Goal: Communication & Community: Connect with others

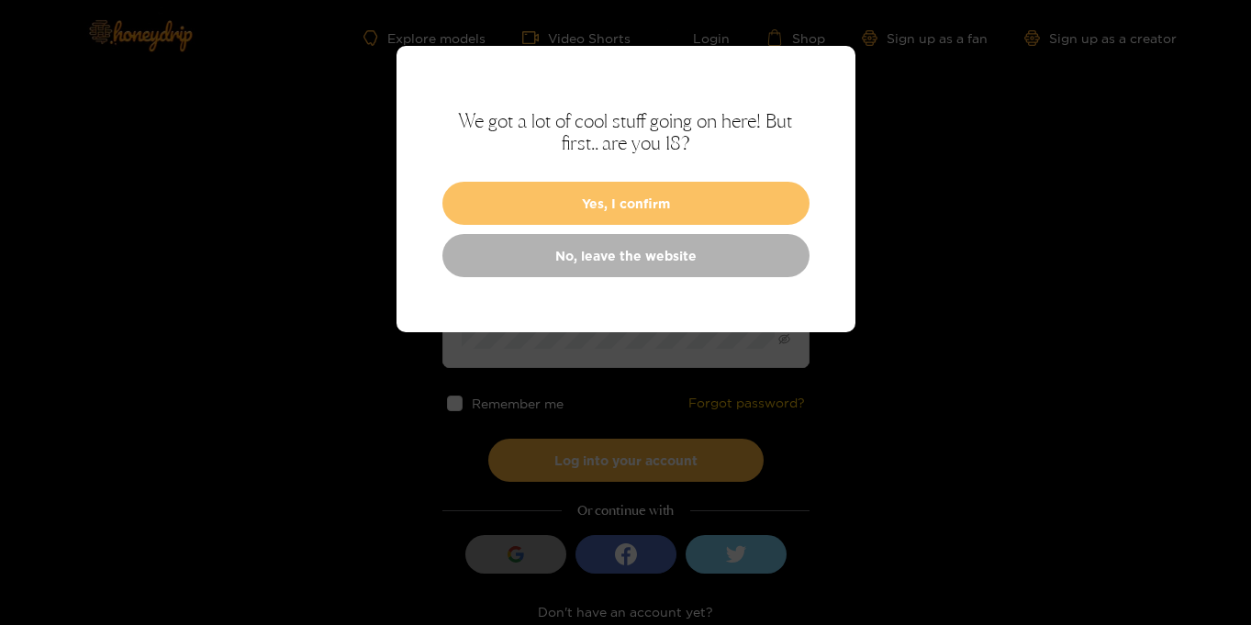
type input "**********"
click at [709, 211] on button "Yes, I confirm" at bounding box center [625, 203] width 367 height 43
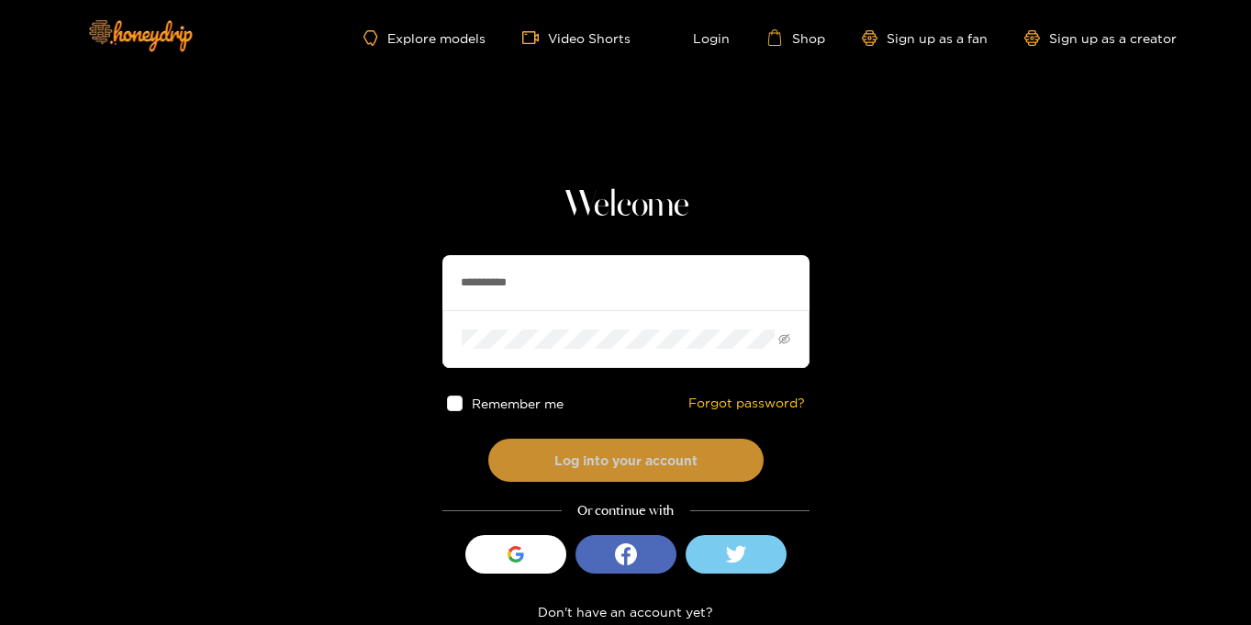
click at [675, 453] on button "Log into your account" at bounding box center [625, 460] width 275 height 43
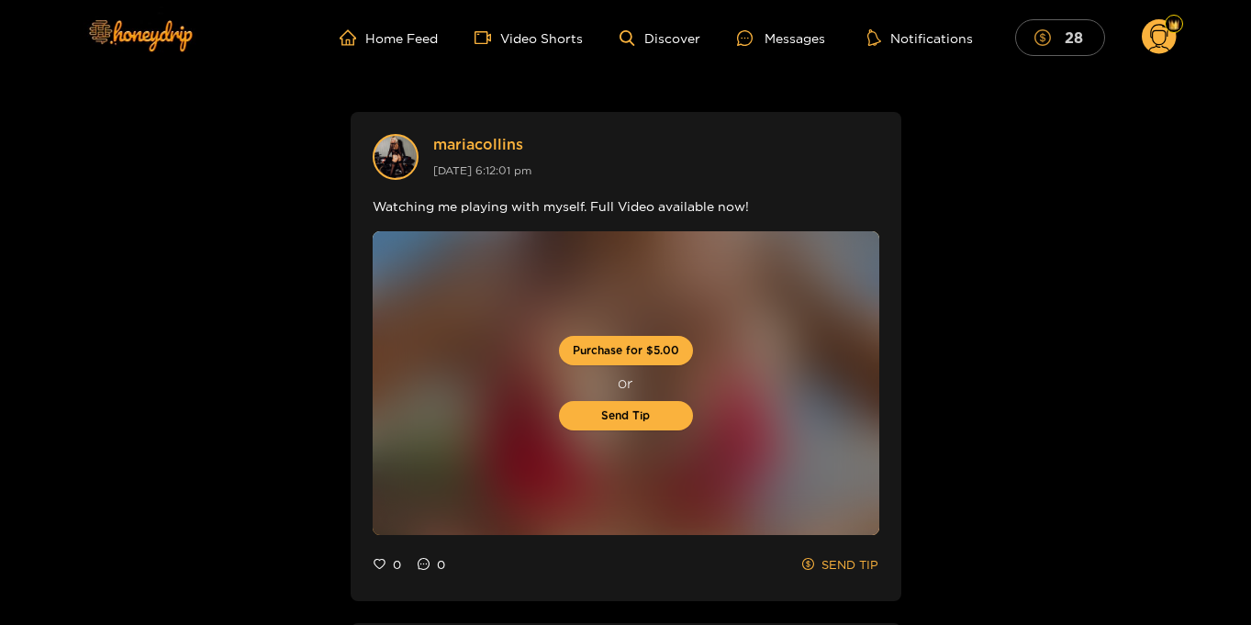
click at [1064, 40] on mark "28" at bounding box center [1074, 37] width 24 height 19
click at [1155, 44] on circle at bounding box center [1159, 36] width 35 height 35
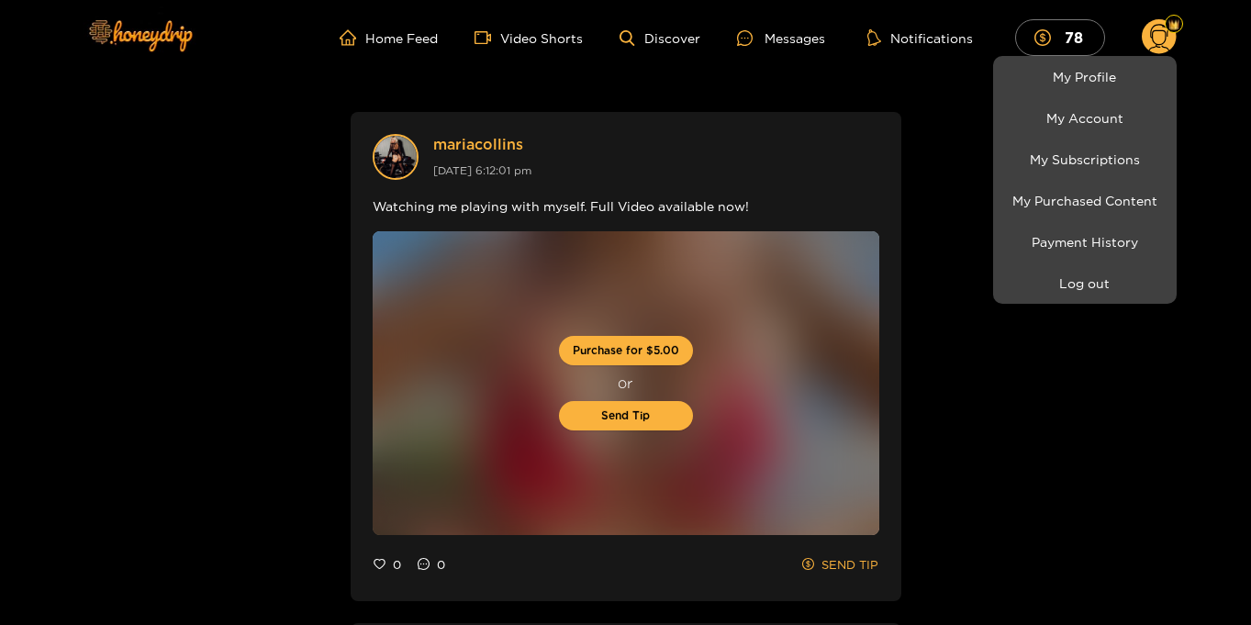
click at [1200, 73] on div at bounding box center [625, 312] width 1251 height 625
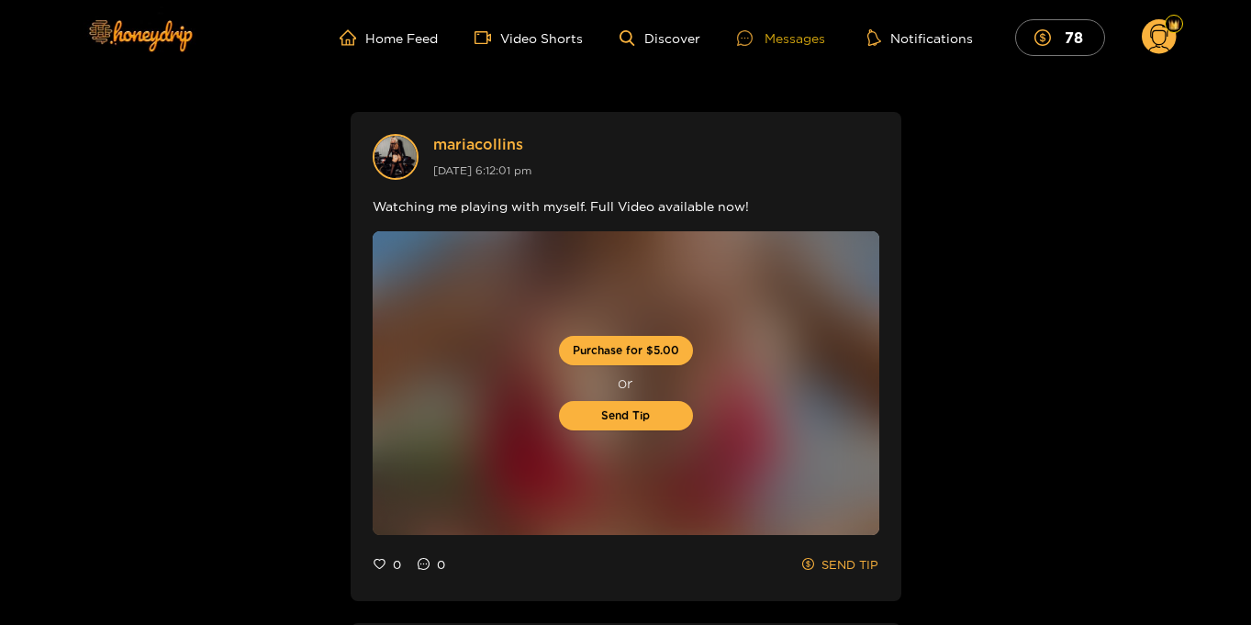
click at [768, 33] on div "Messages" at bounding box center [781, 38] width 88 height 21
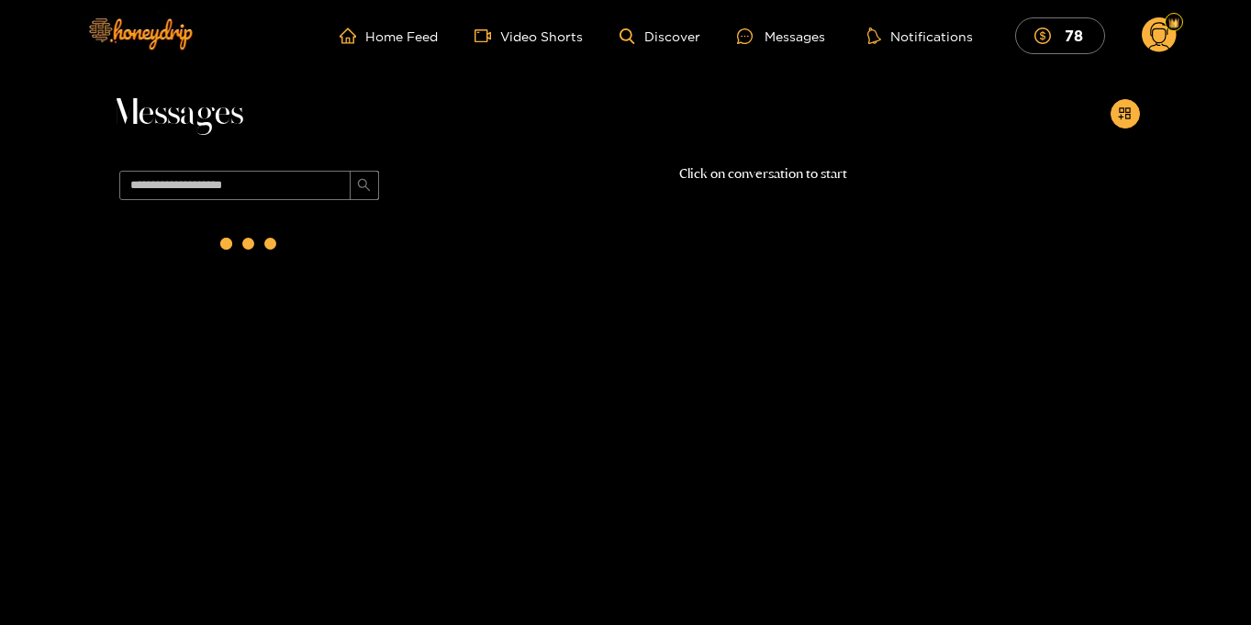
scroll to position [5, 0]
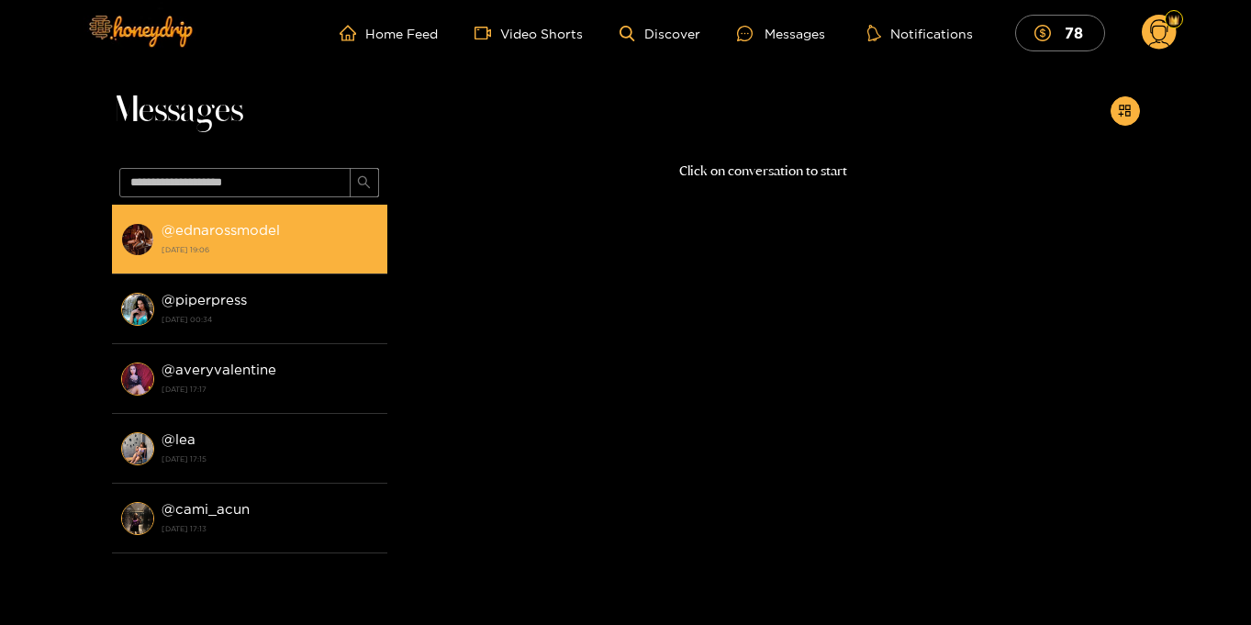
click at [308, 259] on div "@ ednarossmodel 2 October 2025 19:06" at bounding box center [270, 238] width 217 height 41
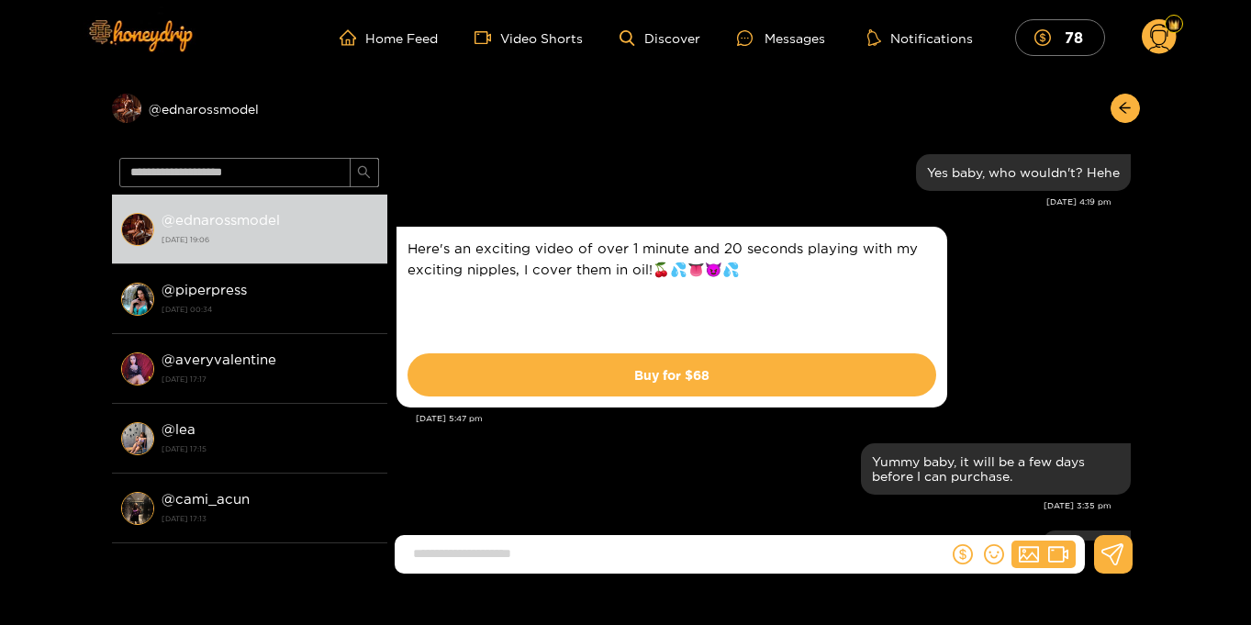
scroll to position [1467, 0]
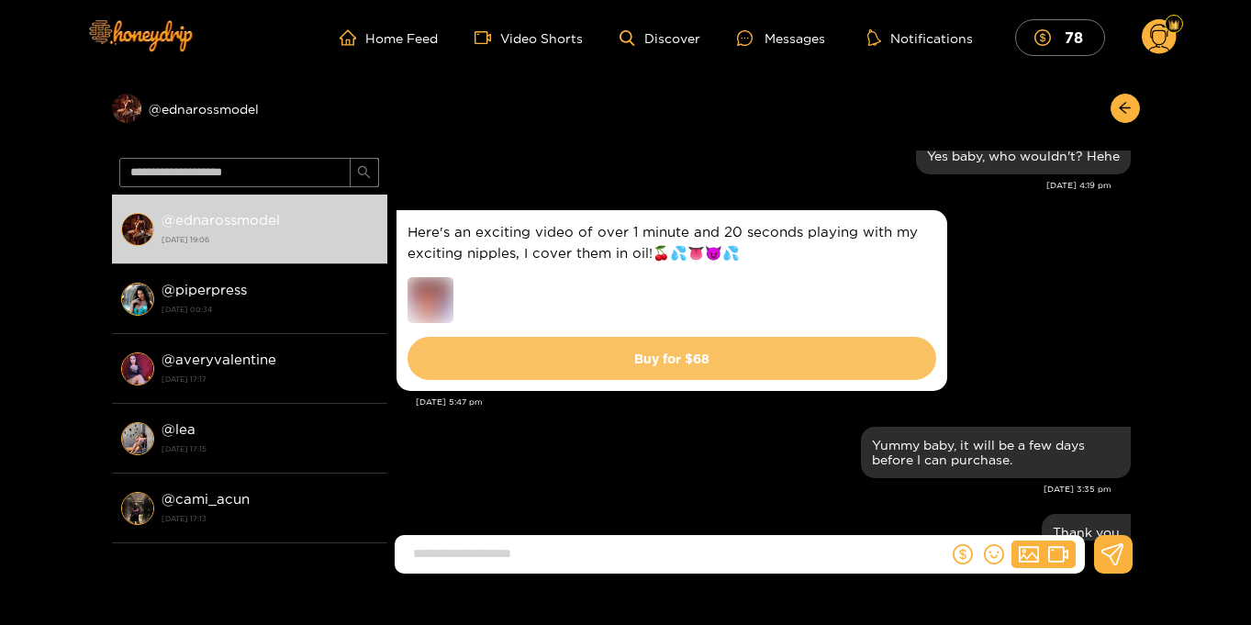
click at [693, 355] on button "Buy for $ 68" at bounding box center [672, 358] width 529 height 43
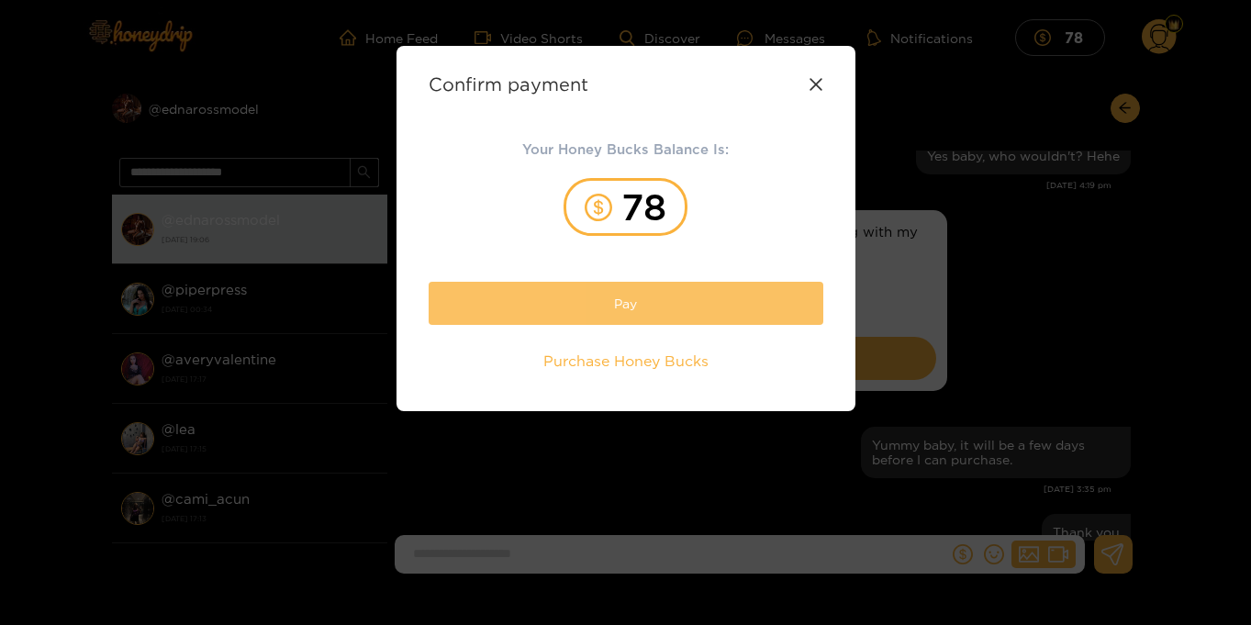
click at [661, 299] on button "Pay" at bounding box center [626, 303] width 395 height 43
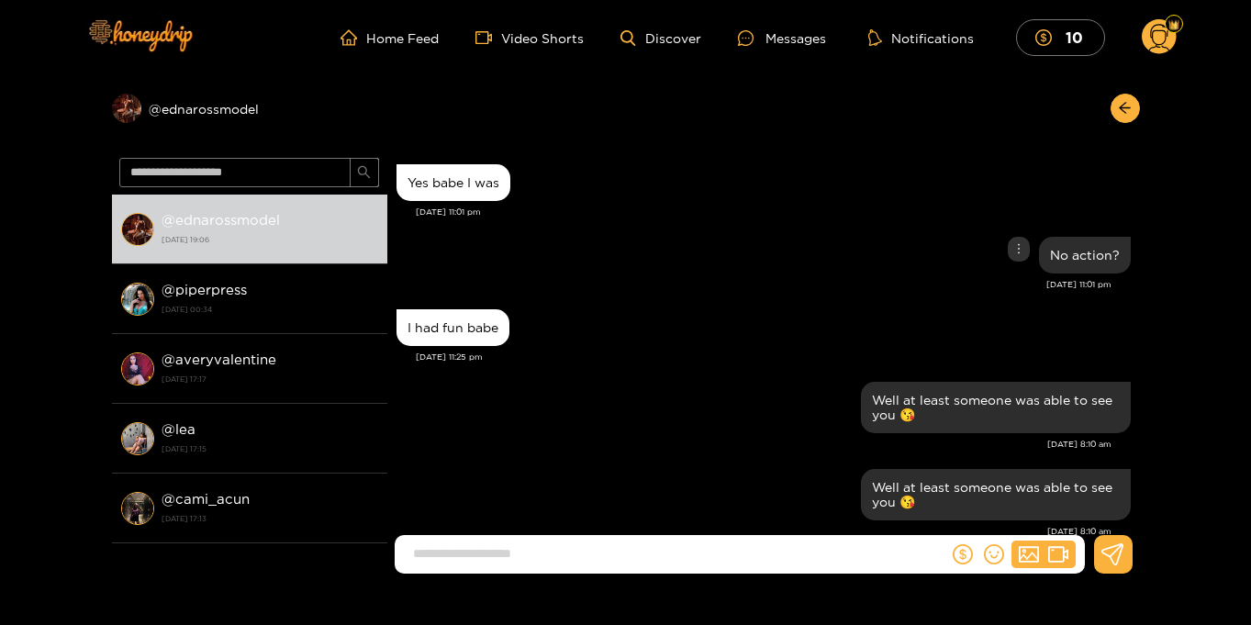
scroll to position [1620, 0]
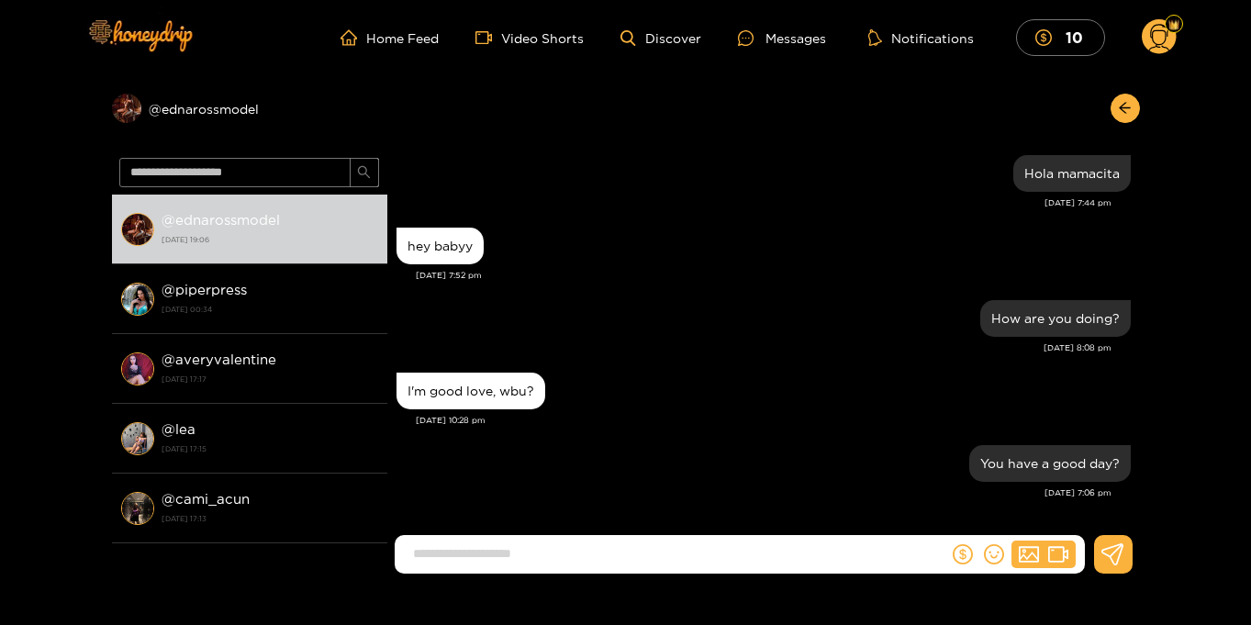
click at [1159, 45] on circle at bounding box center [1159, 36] width 35 height 35
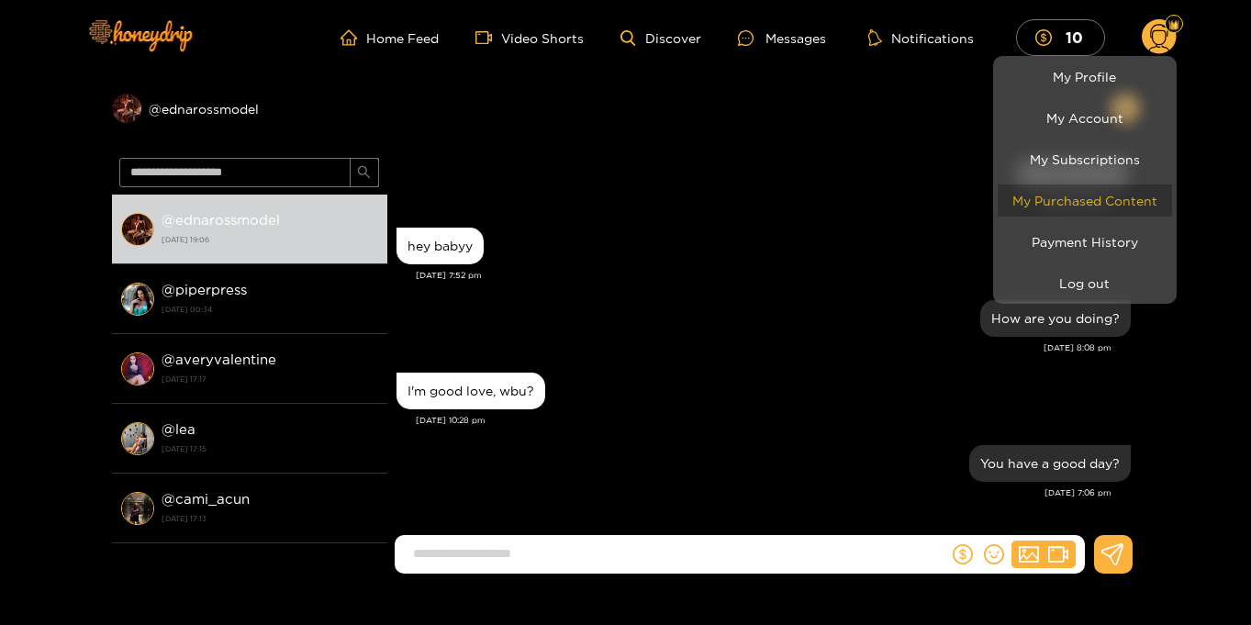
click at [1138, 198] on link "My Purchased Content" at bounding box center [1085, 201] width 174 height 32
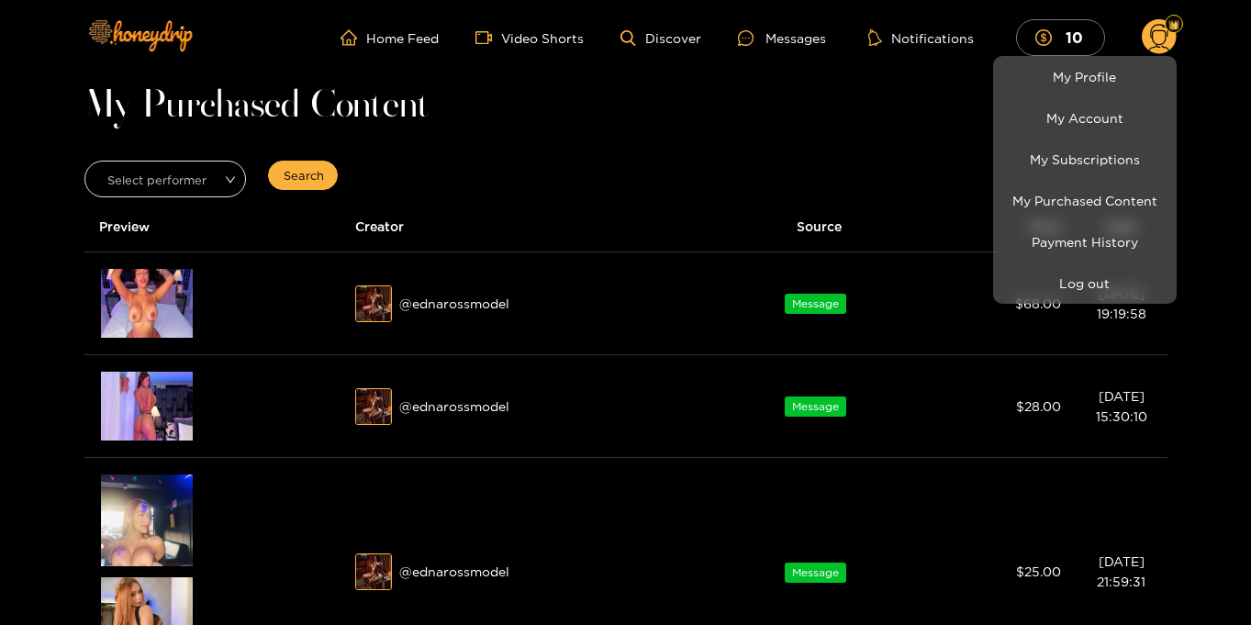
click at [1230, 229] on div at bounding box center [625, 312] width 1251 height 625
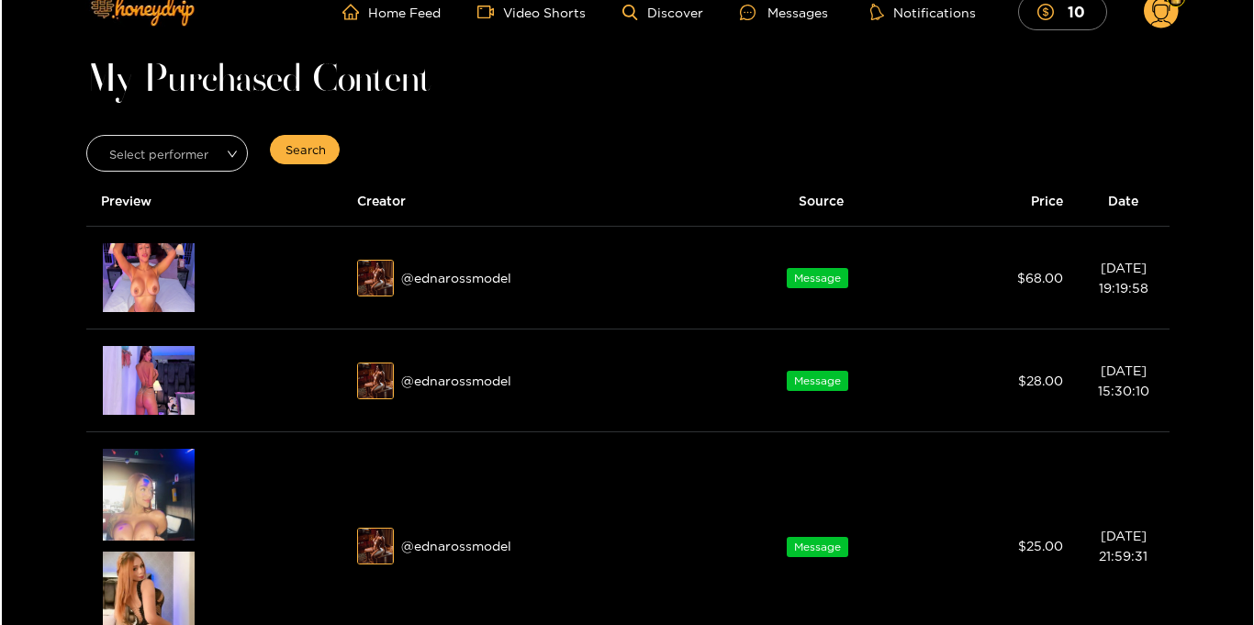
scroll to position [33, 0]
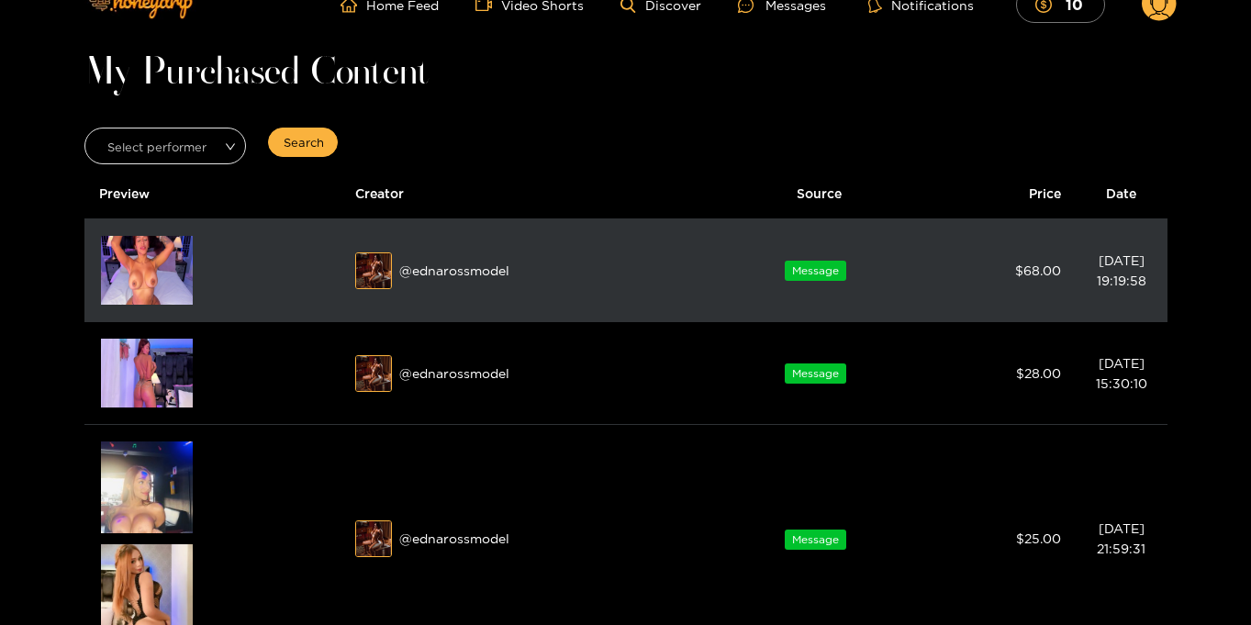
click at [135, 274] on img at bounding box center [147, 270] width 92 height 69
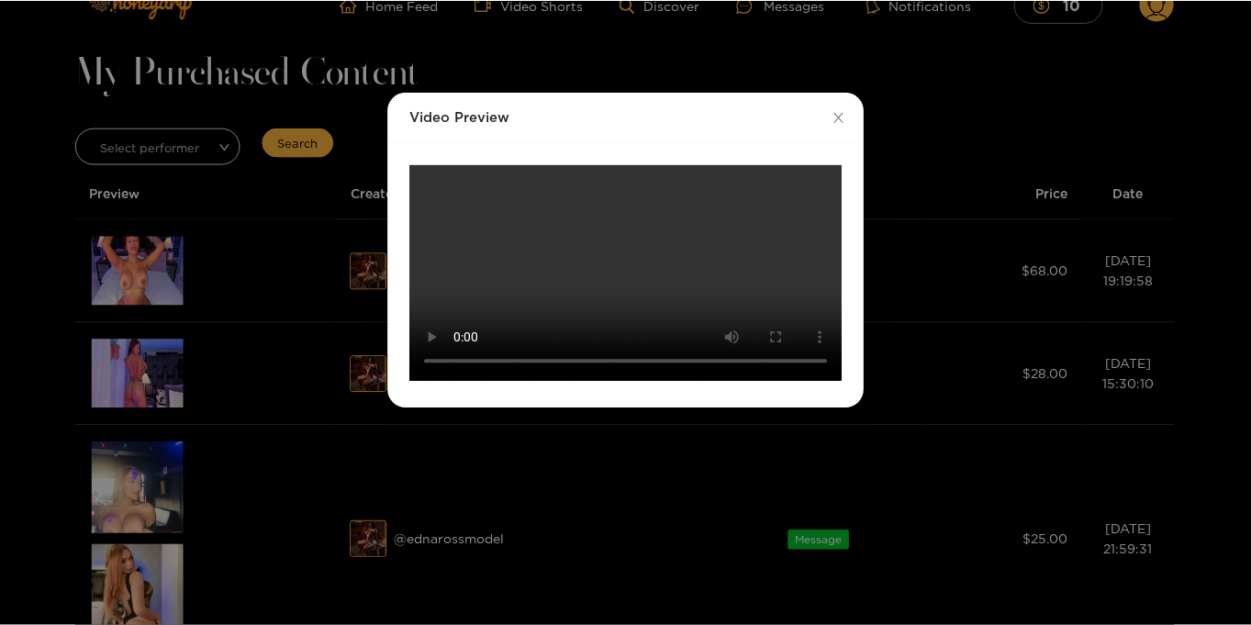
scroll to position [0, 0]
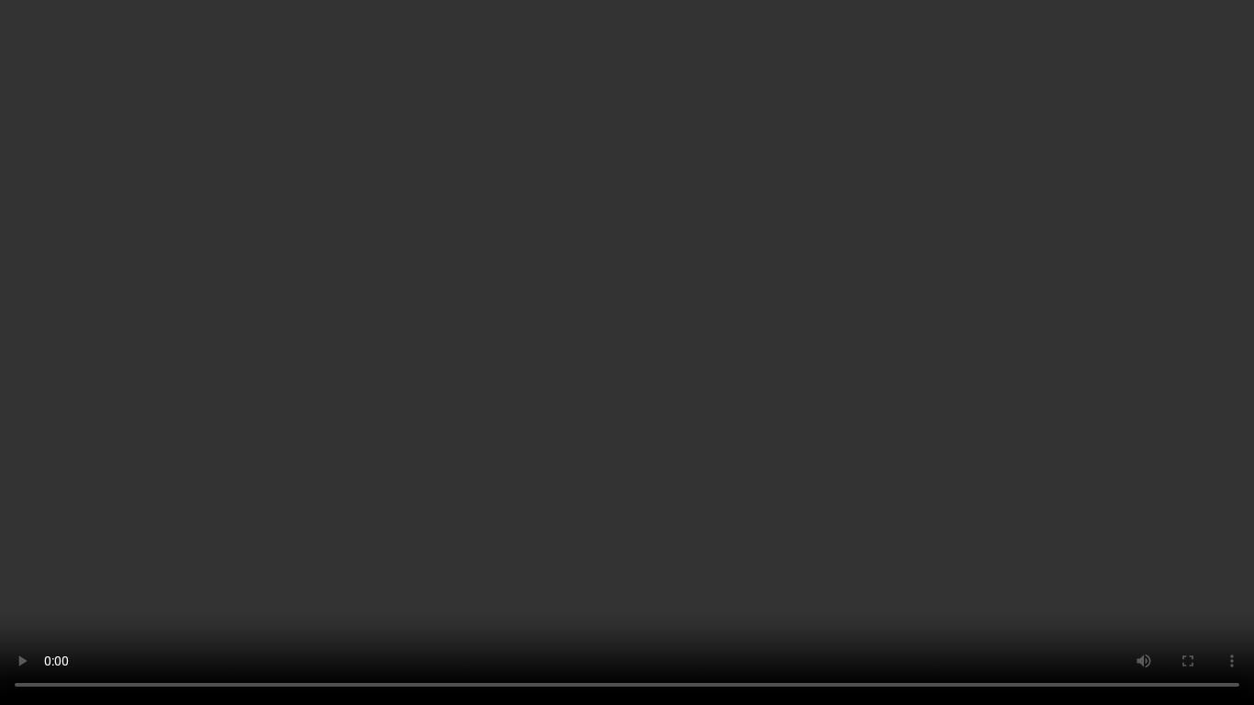
click at [794, 408] on video "Your browser does not support the video tag." at bounding box center [627, 352] width 1254 height 705
click at [1103, 199] on video "Your browser does not support the video tag." at bounding box center [627, 352] width 1254 height 705
click at [1103, 200] on video "Your browser does not support the video tag." at bounding box center [627, 352] width 1254 height 705
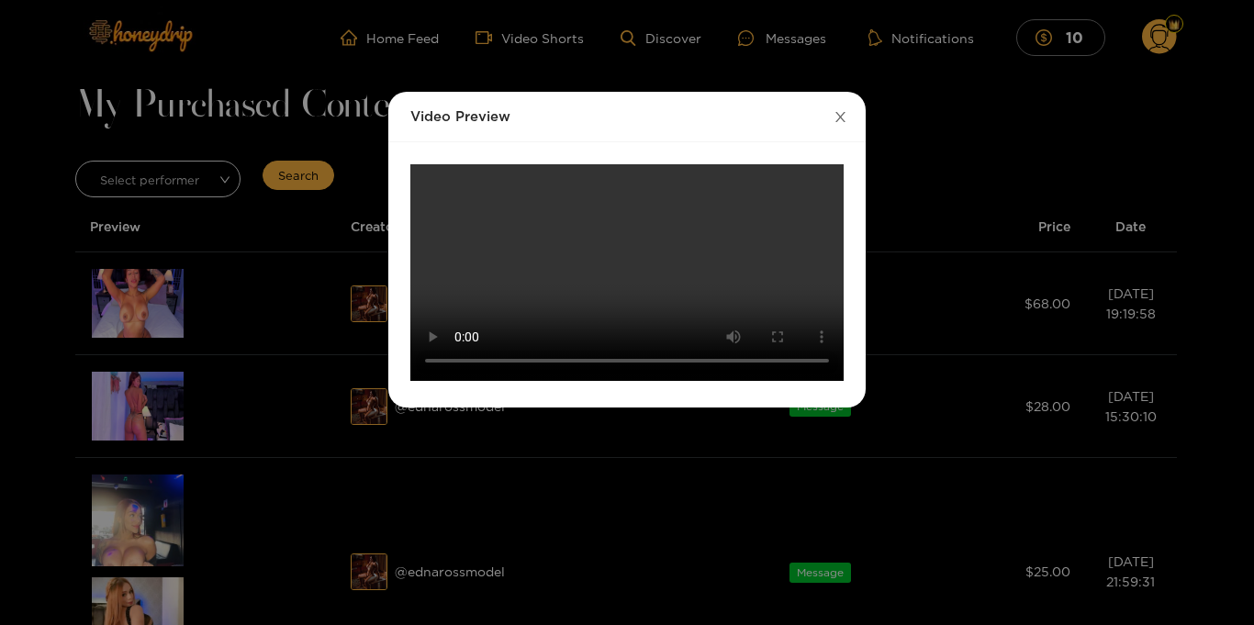
click at [842, 120] on icon "close" at bounding box center [841, 117] width 14 height 14
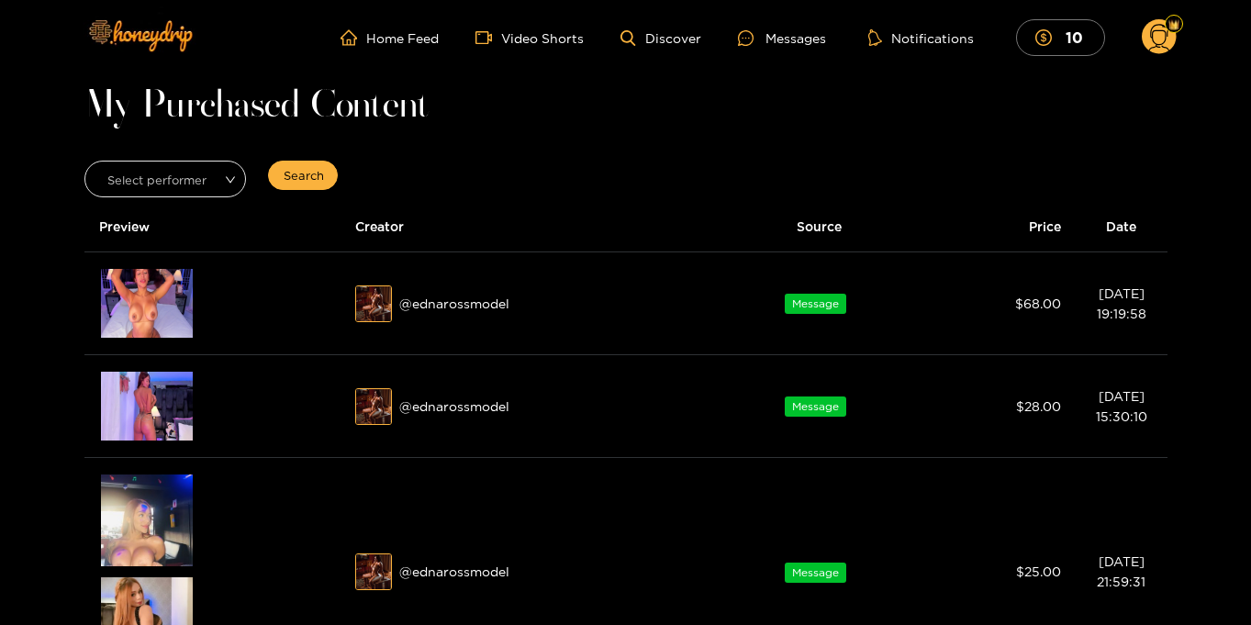
scroll to position [2, 0]
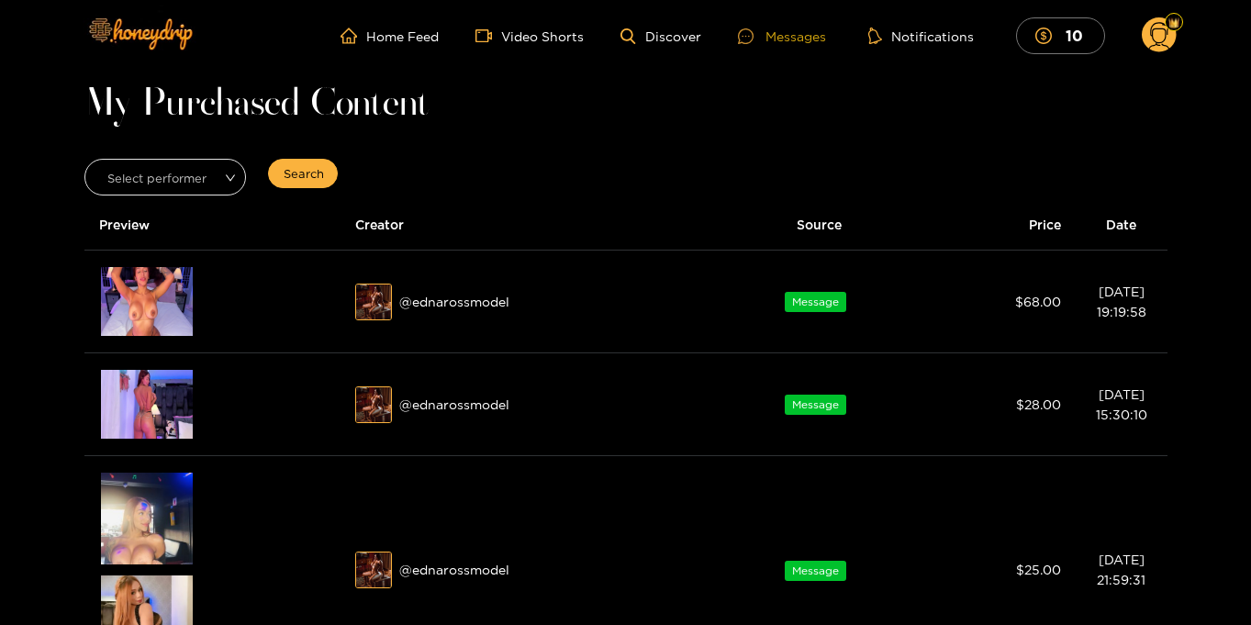
click at [775, 35] on div "Messages" at bounding box center [782, 36] width 88 height 21
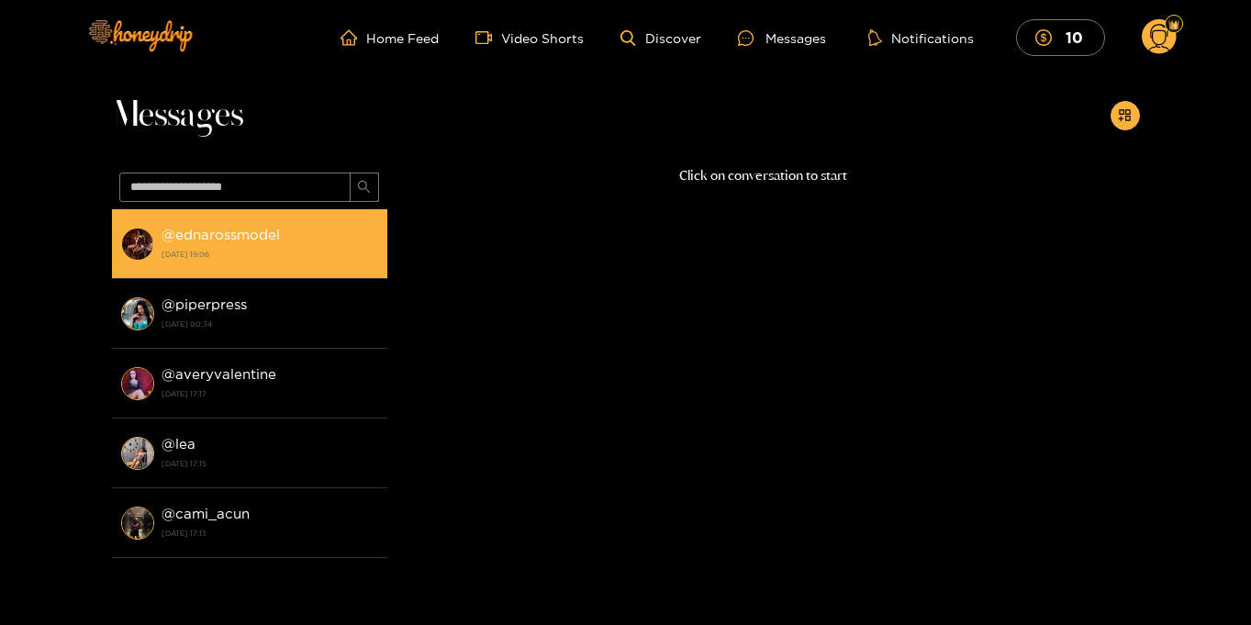
click at [243, 238] on strong "@ ednarossmodel" at bounding box center [221, 235] width 118 height 16
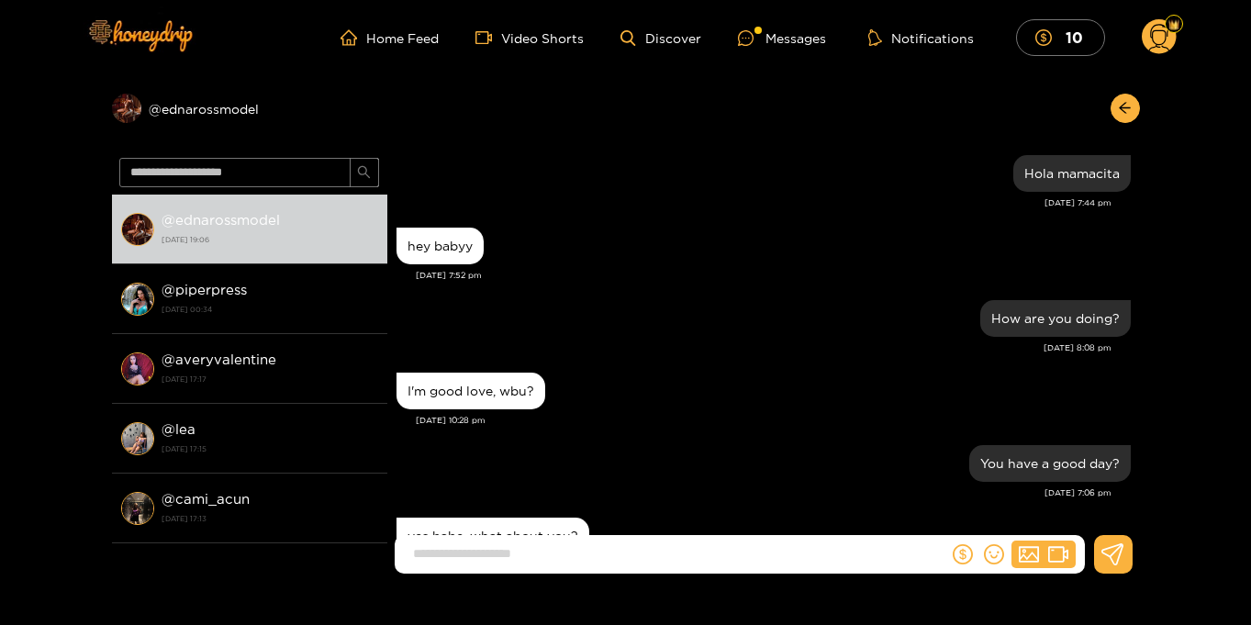
scroll to position [1693, 0]
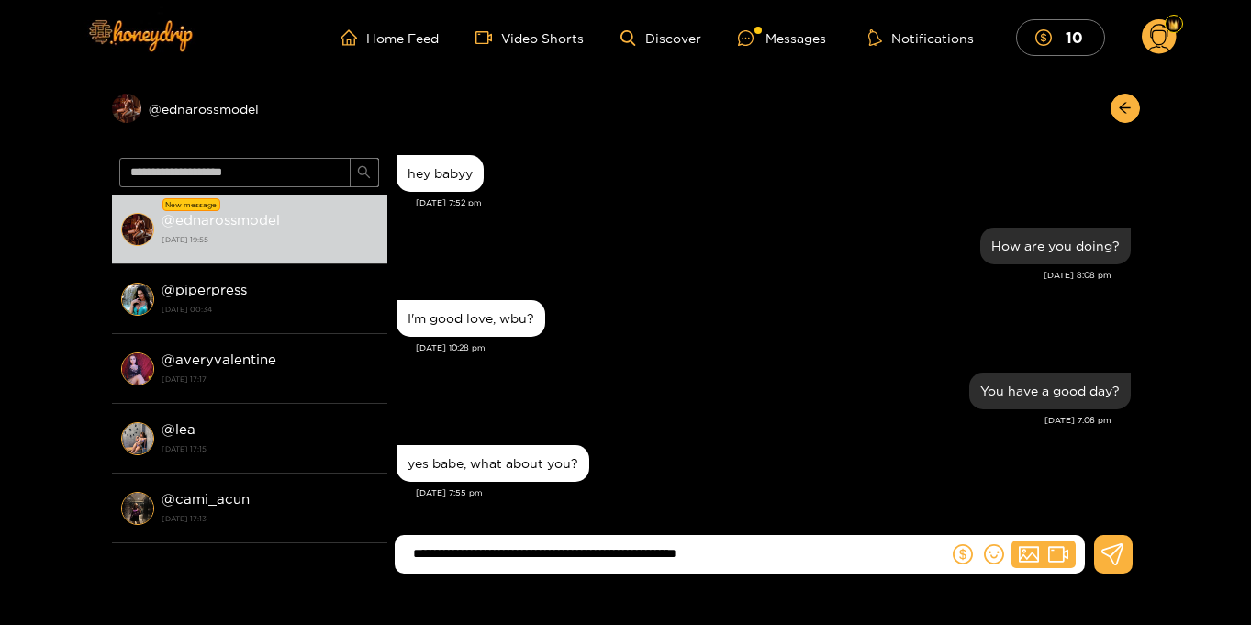
type input "**********"
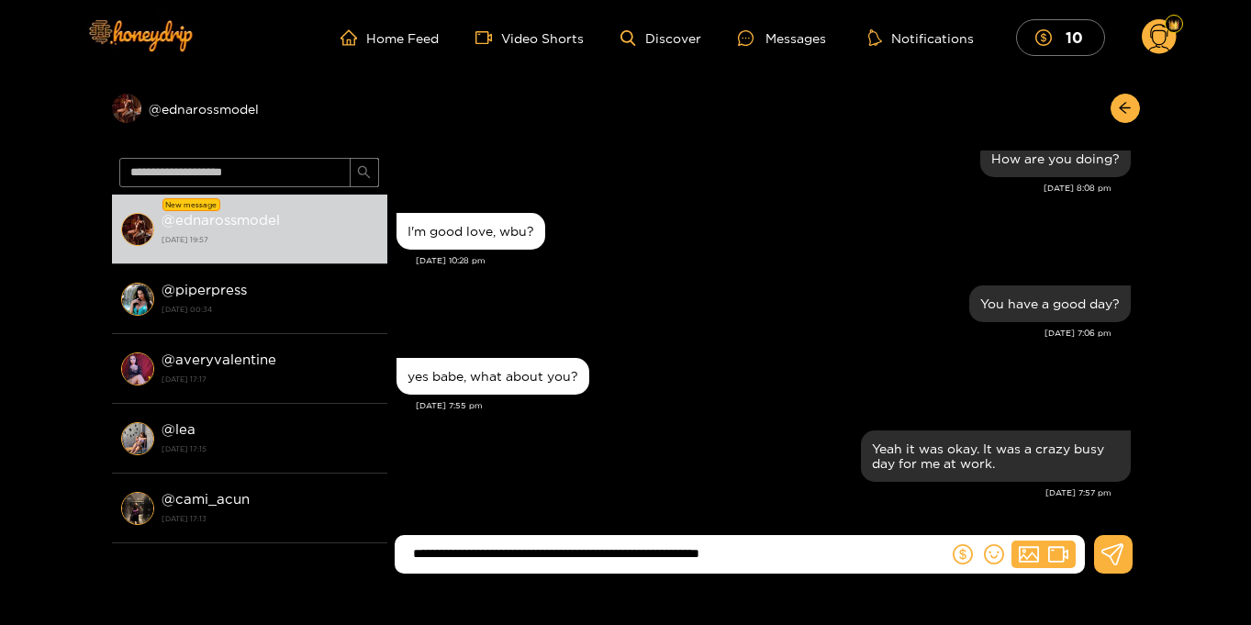
type input "**********"
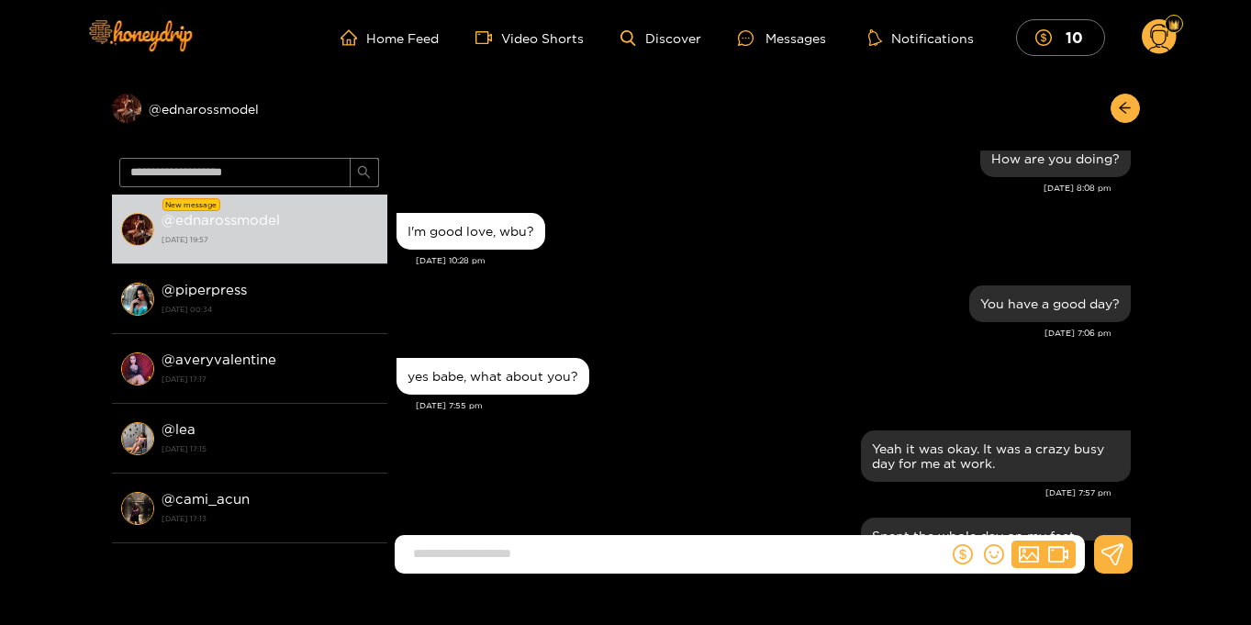
scroll to position [1867, 0]
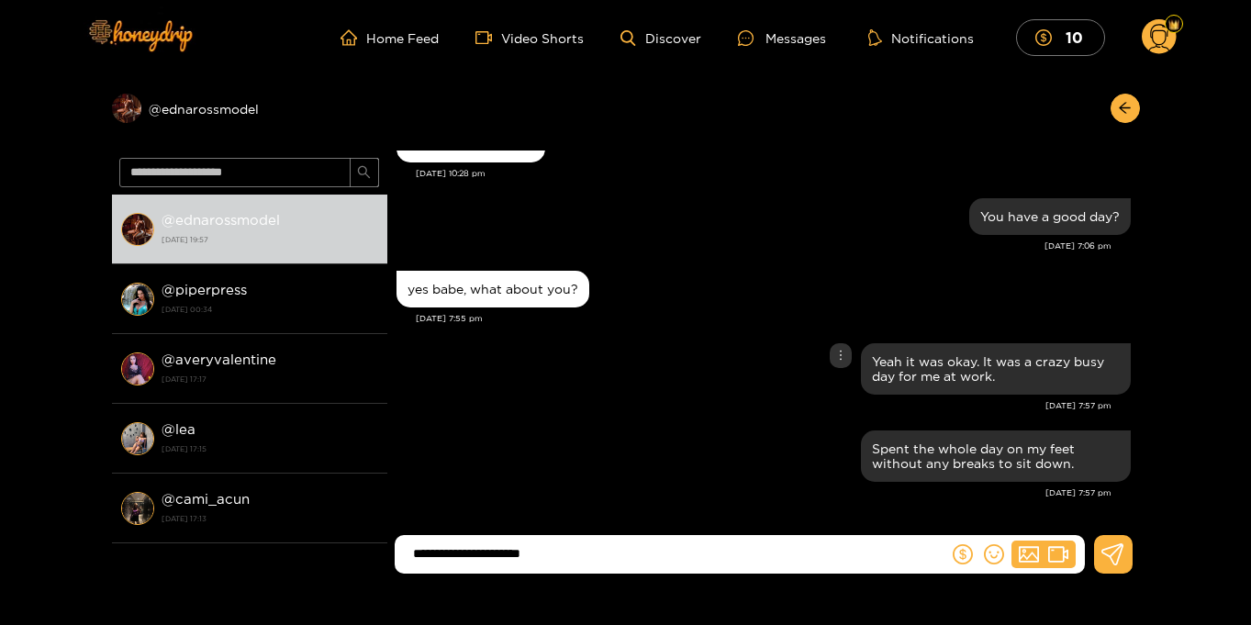
type input "**********"
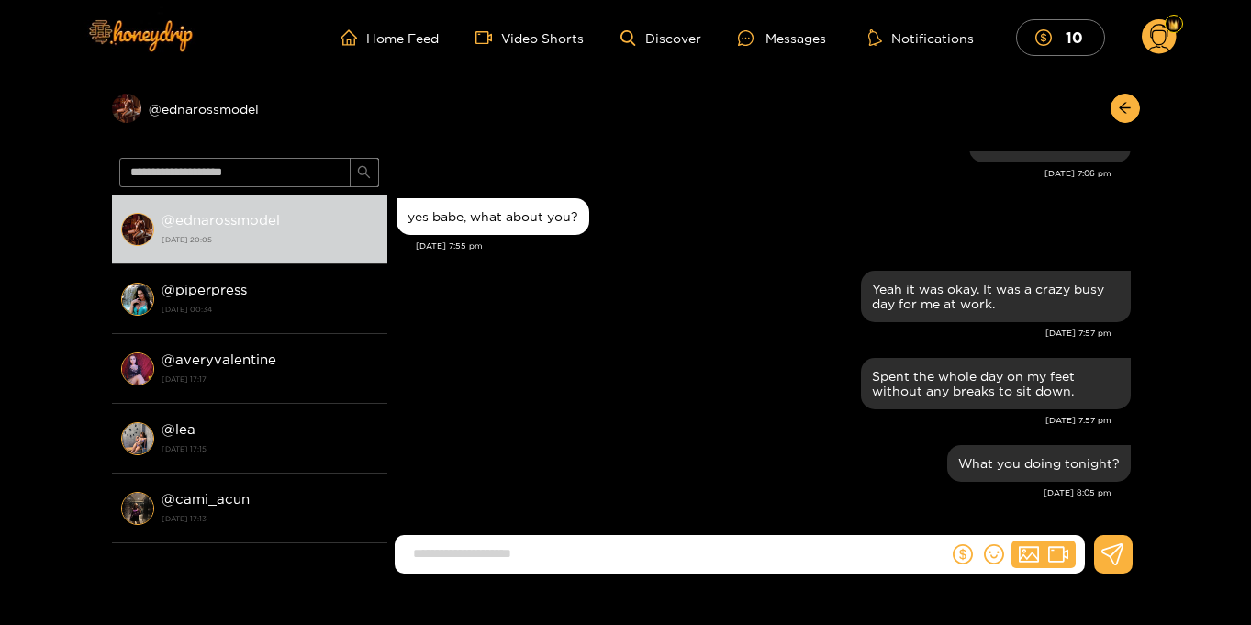
scroll to position [15, 0]
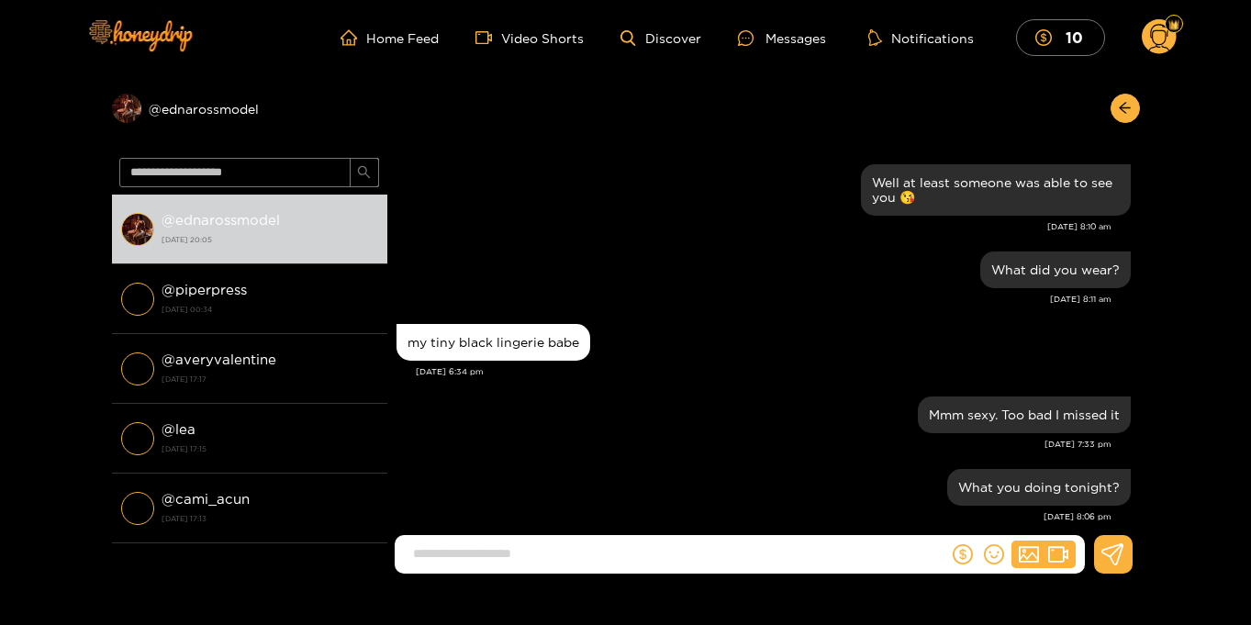
scroll to position [1635, 0]
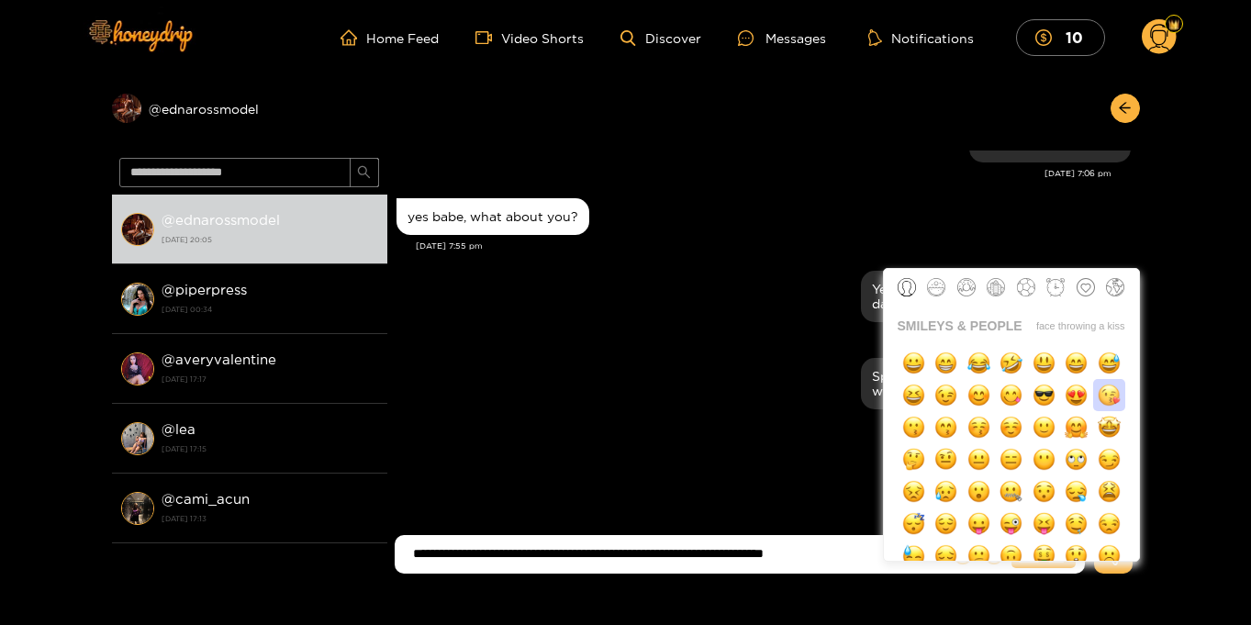
click at [1114, 399] on img "button" at bounding box center [1109, 395] width 23 height 23
type input "**********"
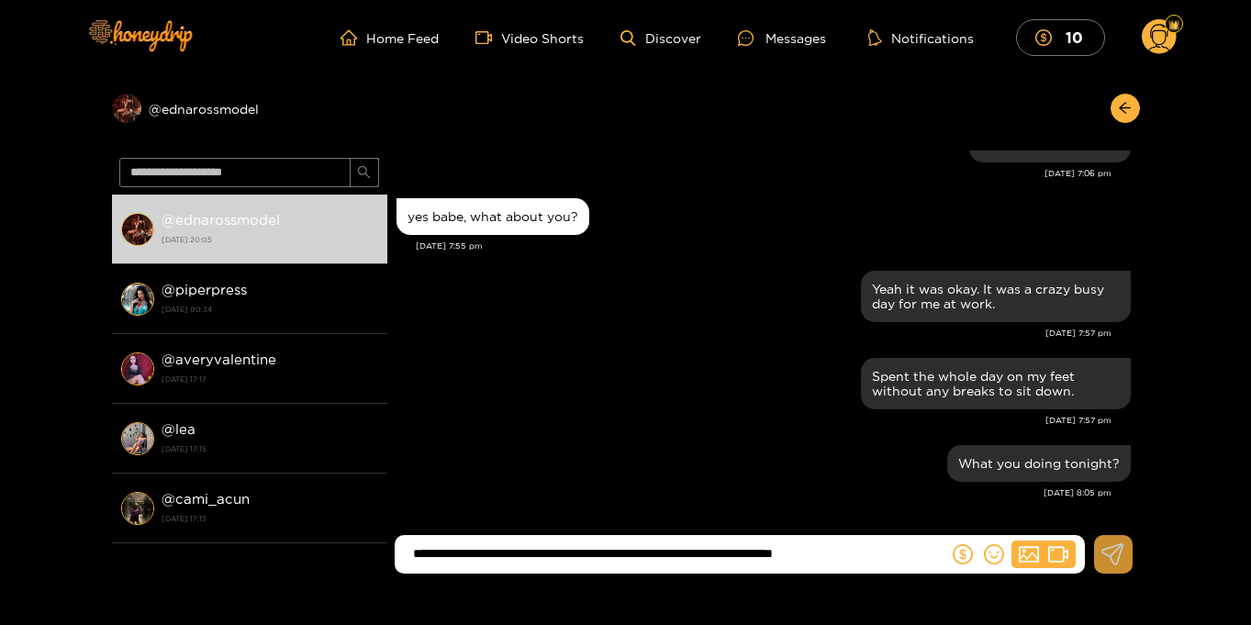
click at [1107, 562] on icon at bounding box center [1113, 554] width 23 height 22
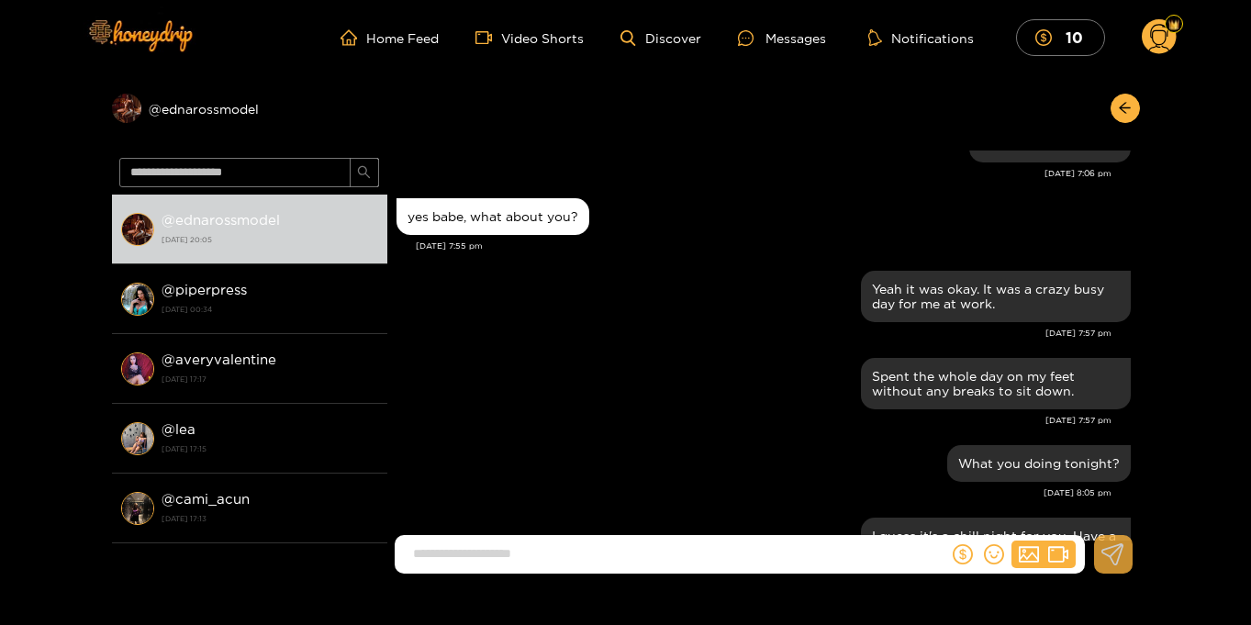
scroll to position [1722, 0]
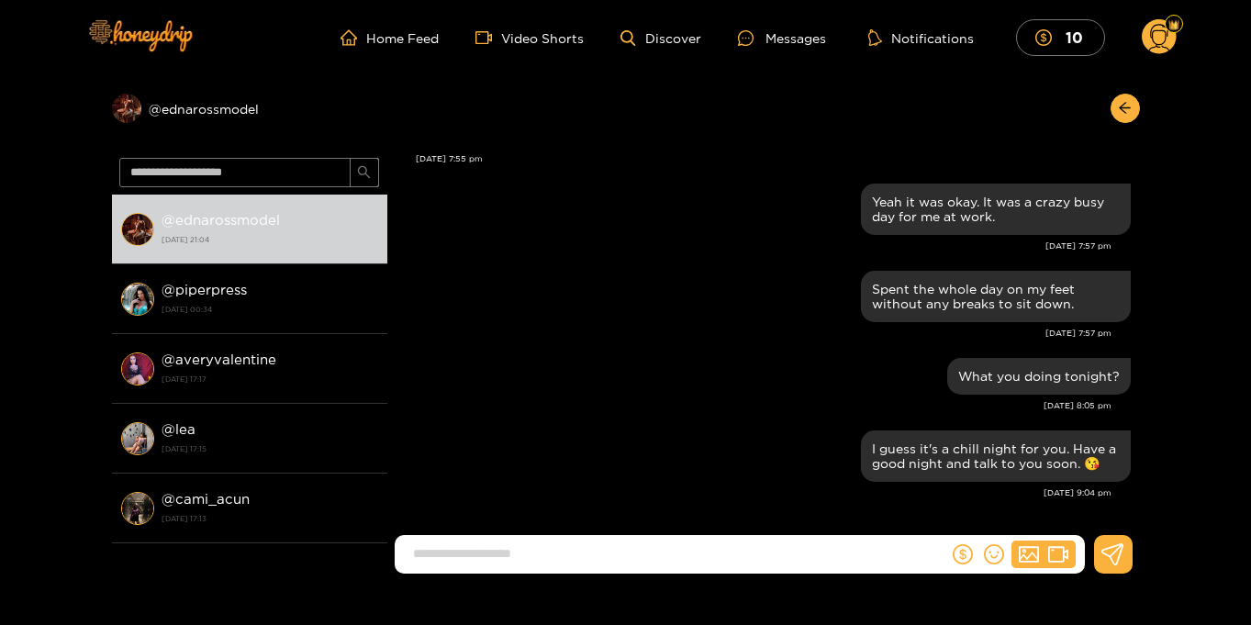
click at [1149, 40] on circle at bounding box center [1159, 36] width 35 height 35
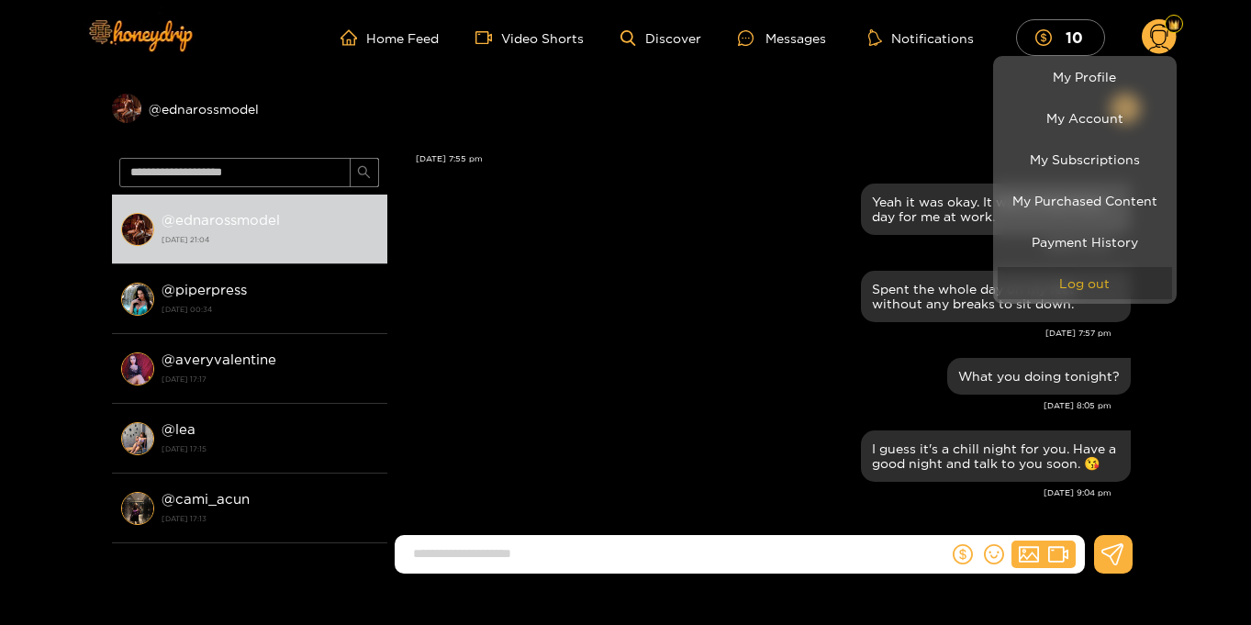
click at [1076, 278] on button "Log out" at bounding box center [1085, 283] width 174 height 32
